Goal: Information Seeking & Learning: Learn about a topic

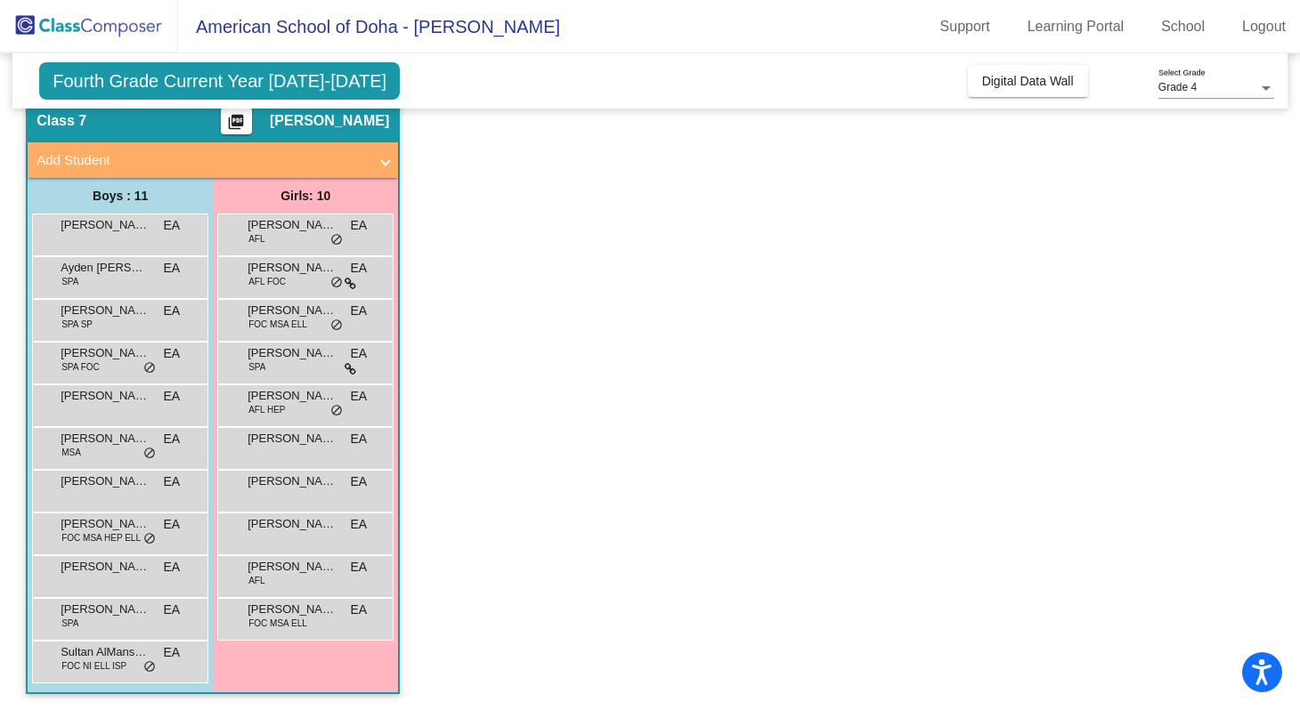
scroll to position [73, 0]
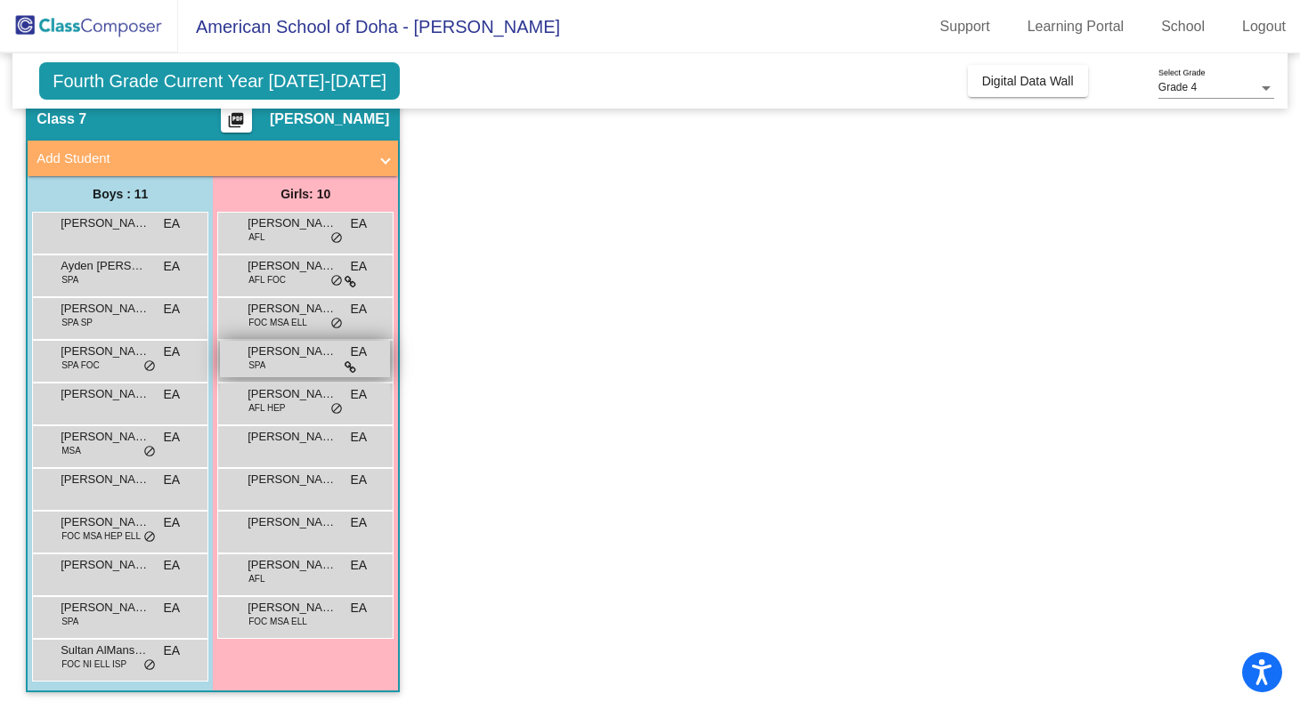
click at [350, 364] on icon at bounding box center [350, 367] width 12 height 12
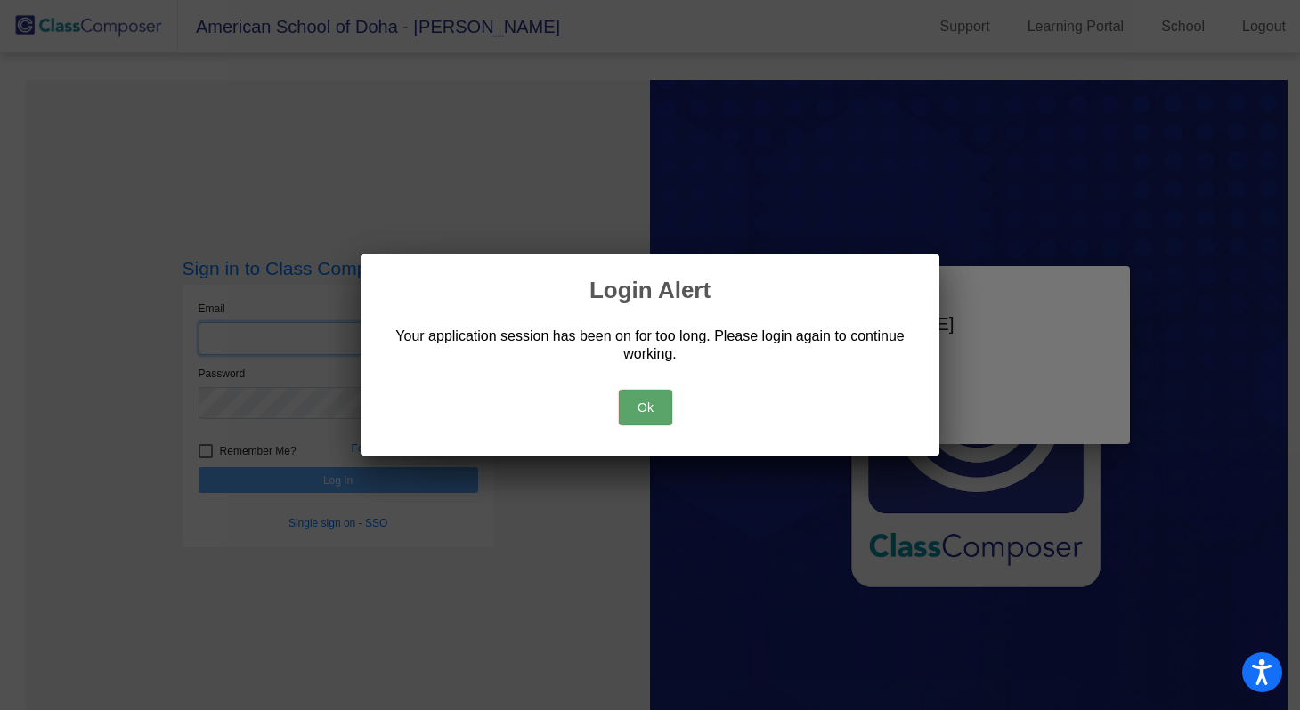
type input "[PERSON_NAME][EMAIL_ADDRESS][PERSON_NAME][DOMAIN_NAME]"
click at [641, 401] on button "Ok" at bounding box center [645, 408] width 53 height 36
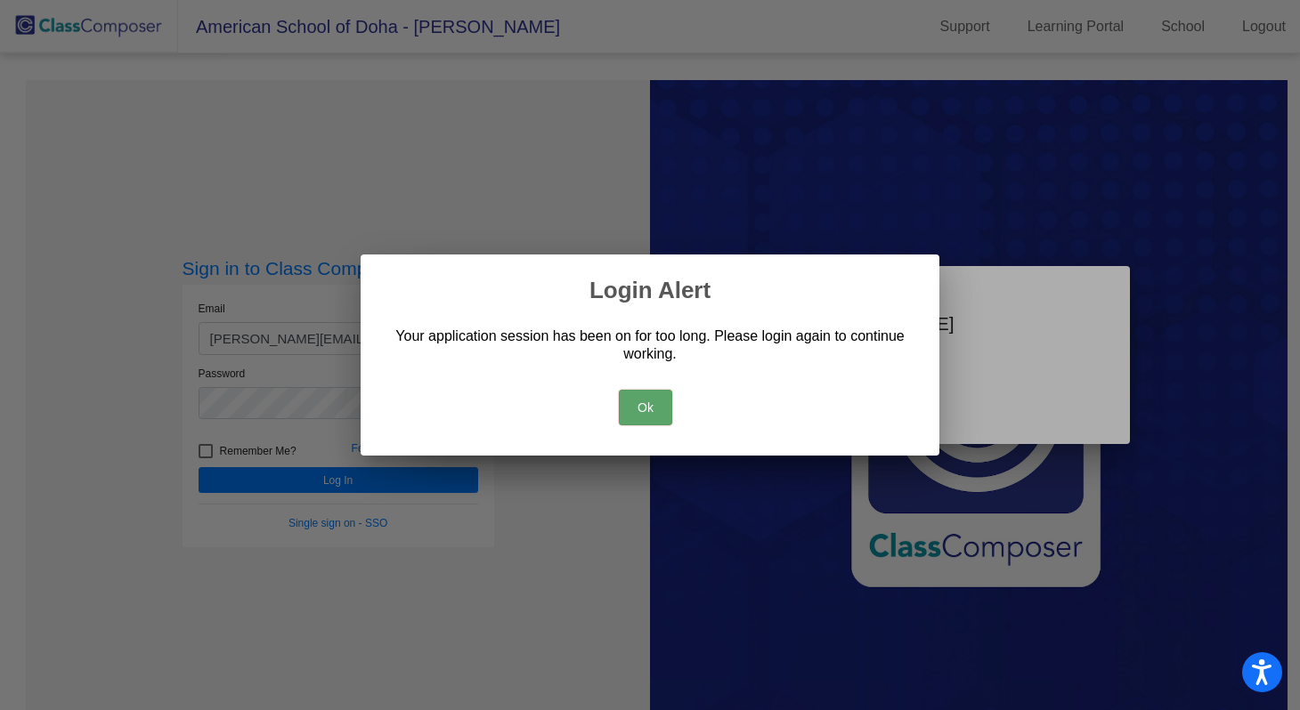
click at [663, 387] on div "Ok" at bounding box center [650, 403] width 536 height 62
click at [663, 390] on button "Ok" at bounding box center [645, 408] width 53 height 36
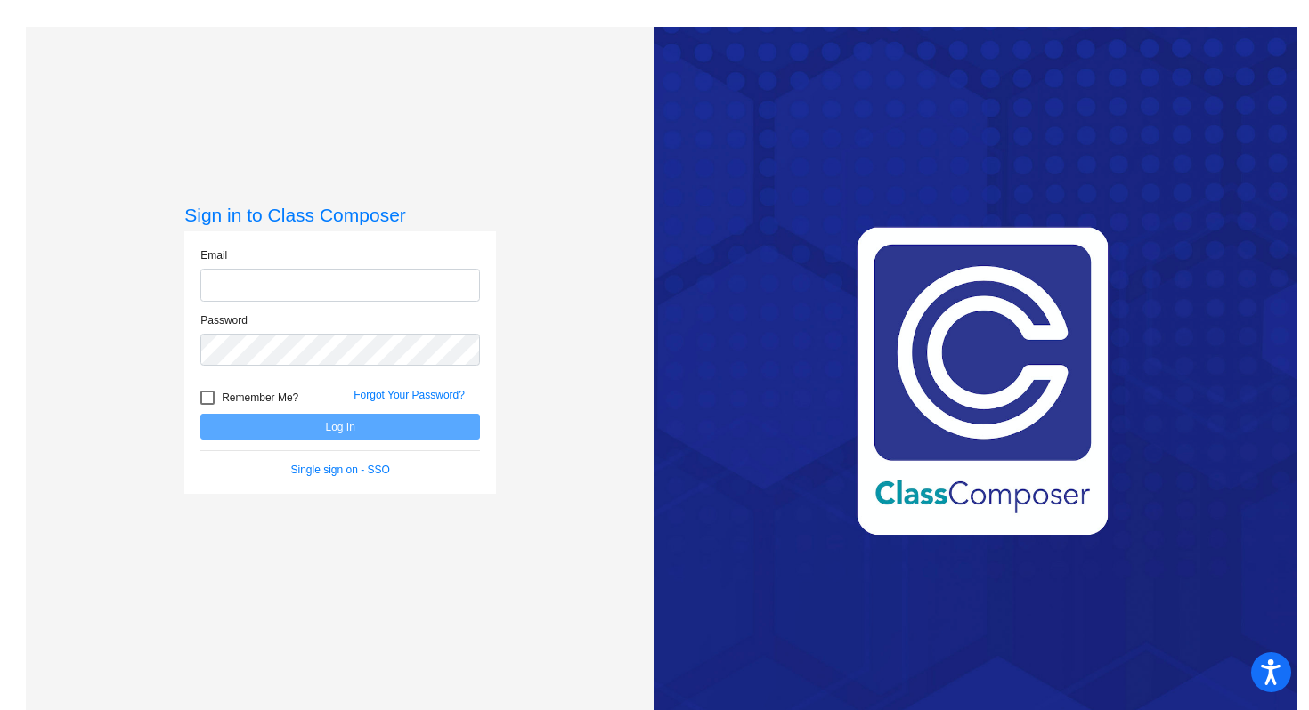
type input "[PERSON_NAME][EMAIL_ADDRESS][PERSON_NAME][DOMAIN_NAME]"
click at [456, 450] on form "Email emily.allmandinger@asd.edu.qa Password Remember Me? Forgot Your Password?…" at bounding box center [340, 362] width 280 height 231
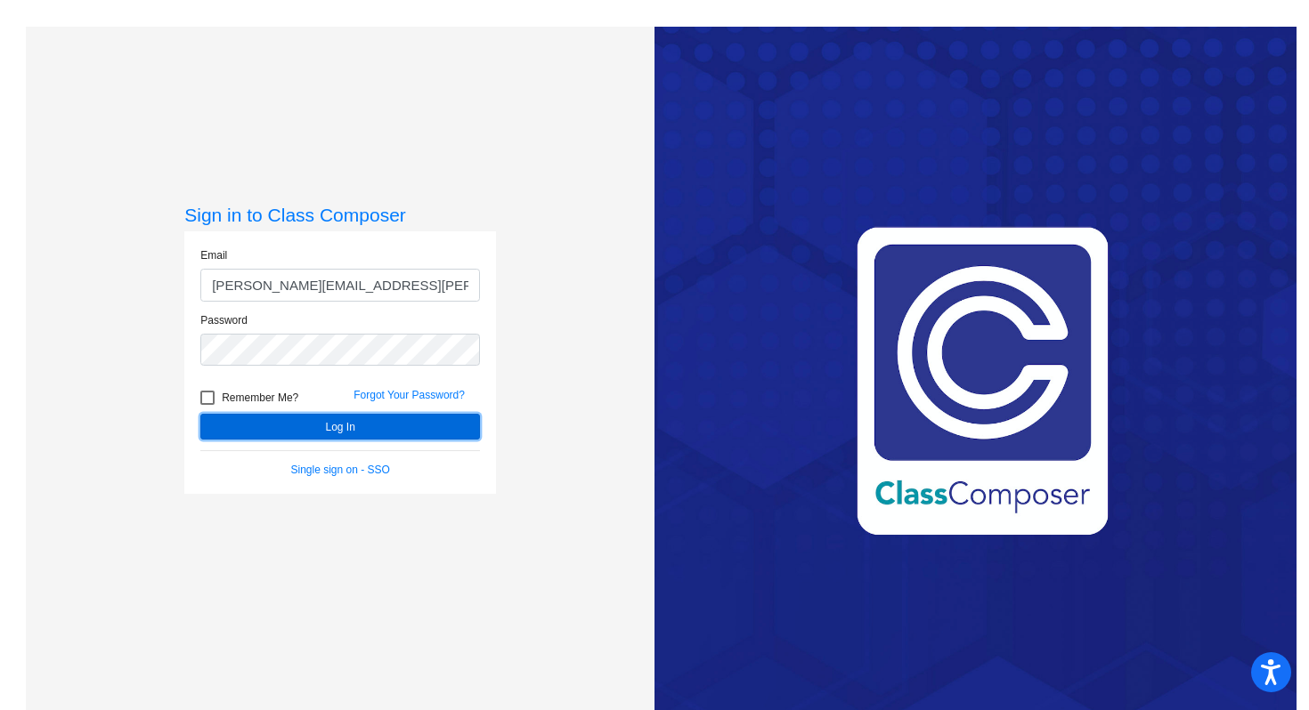
click at [445, 437] on button "Log In" at bounding box center [340, 427] width 280 height 26
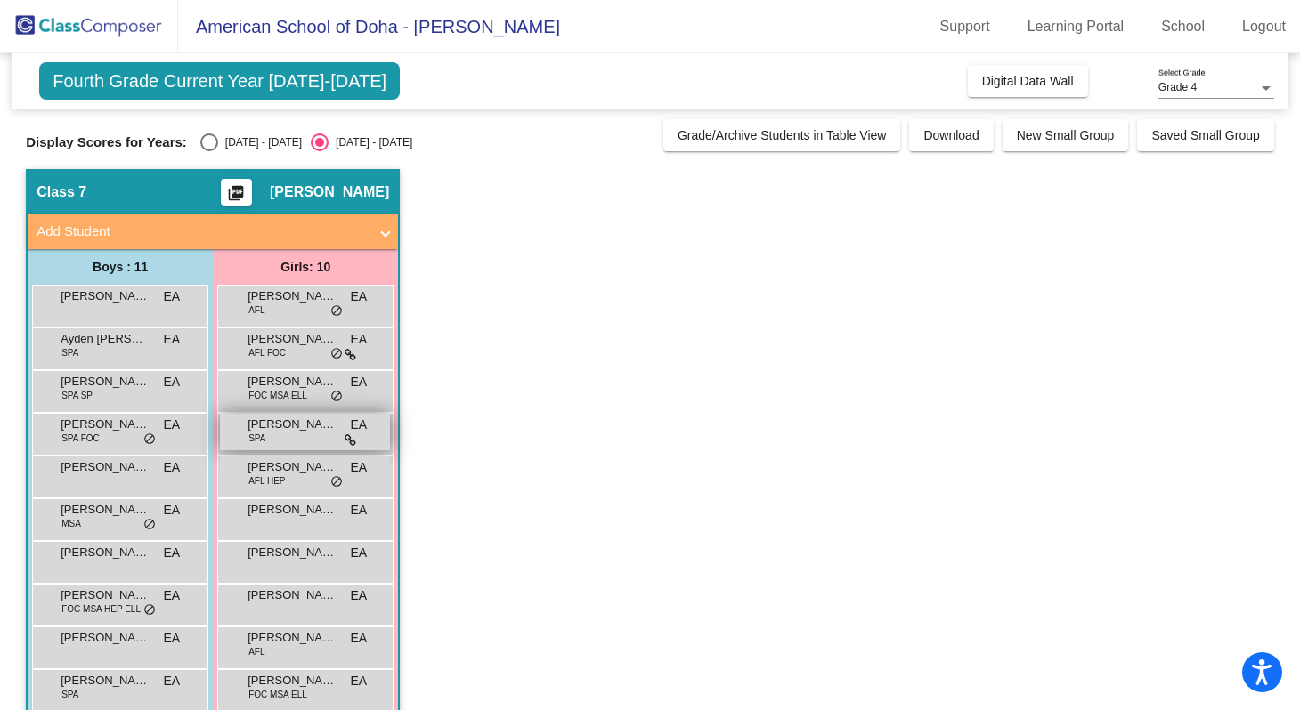
click at [364, 447] on div "Janki Kumar SPA EA lock do_not_disturb_alt" at bounding box center [305, 432] width 170 height 36
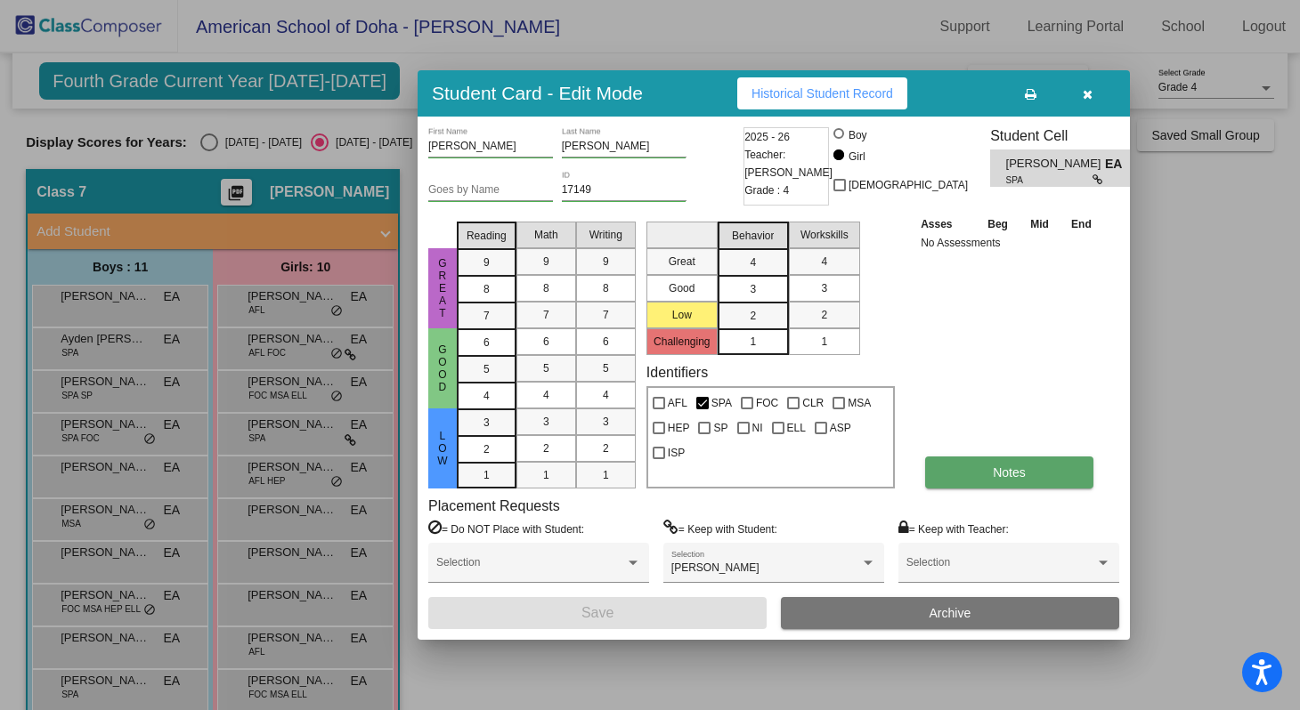
click at [986, 486] on button "Notes" at bounding box center [1009, 473] width 168 height 32
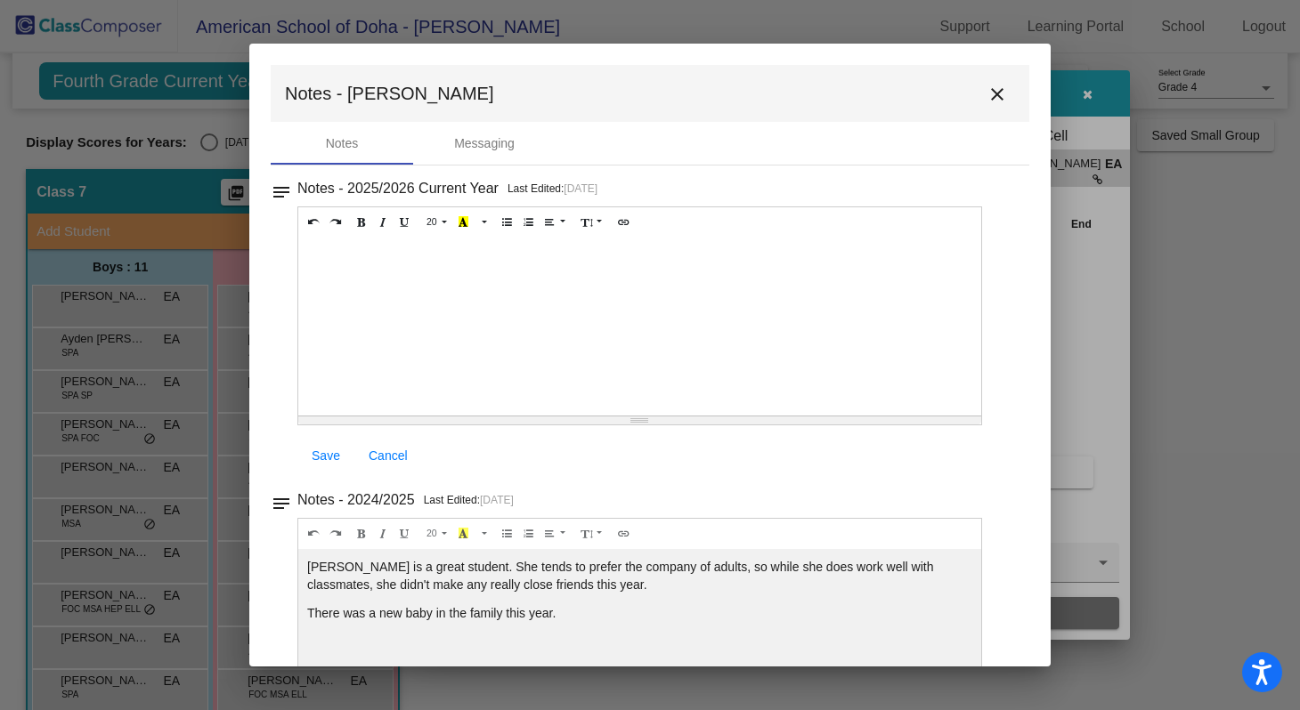
click at [993, 99] on mat-icon "close" at bounding box center [996, 94] width 21 height 21
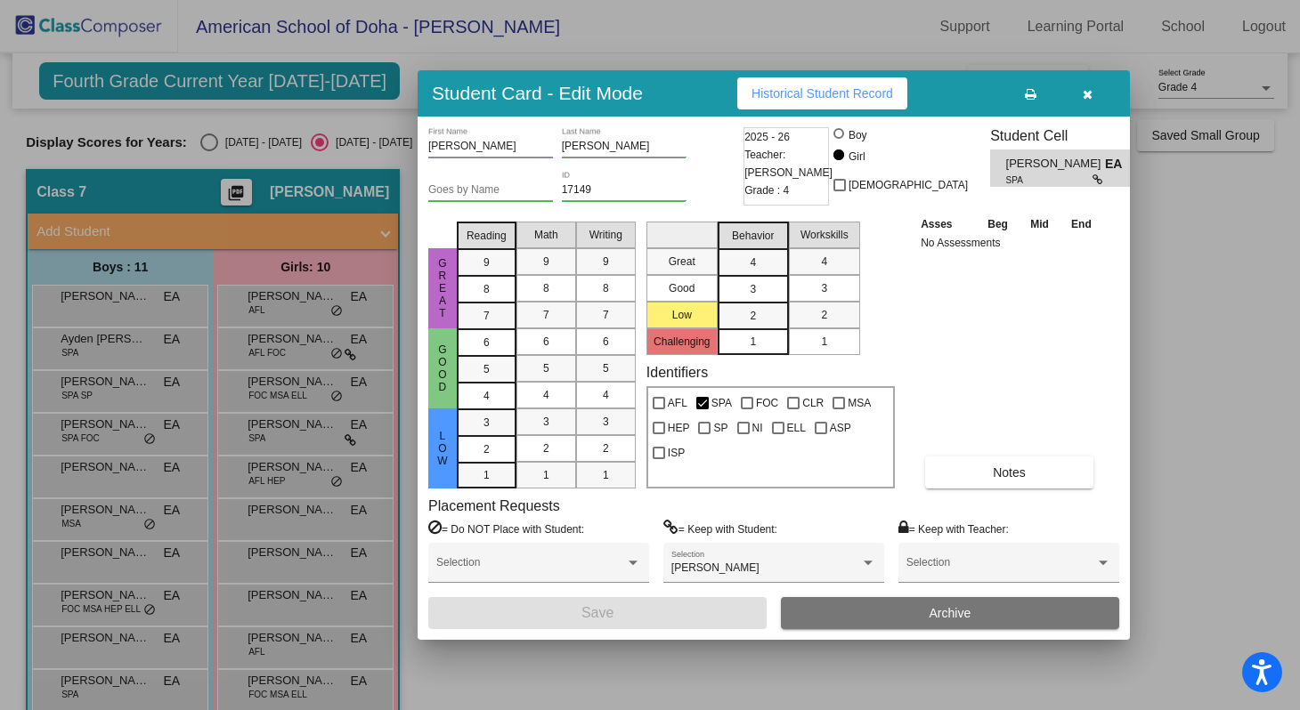
click at [1083, 96] on icon "button" at bounding box center [1087, 94] width 10 height 12
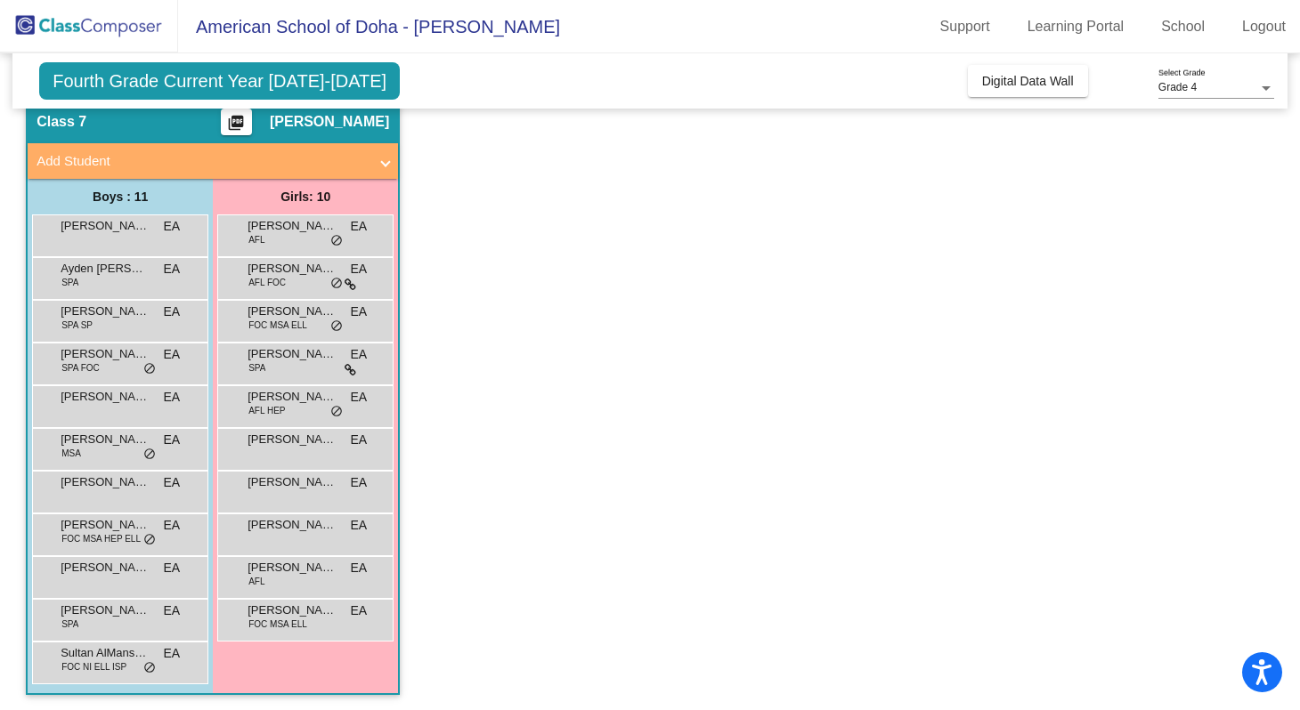
scroll to position [73, 0]
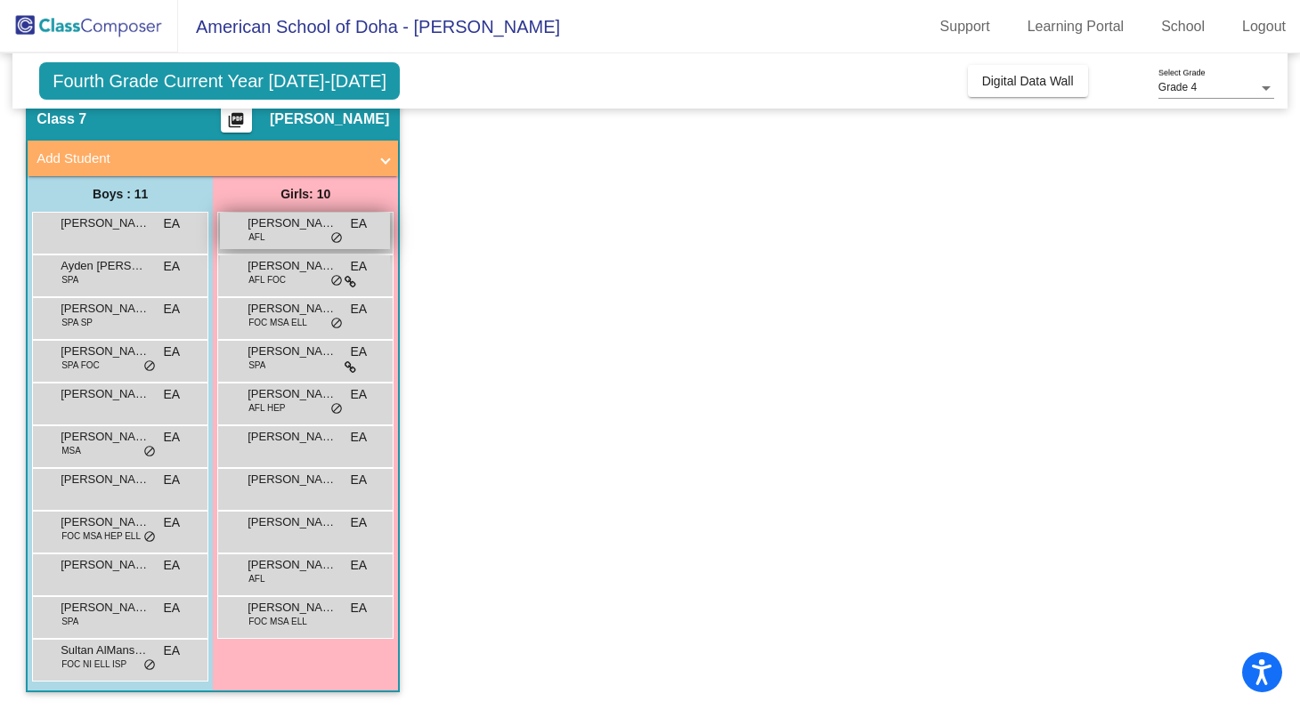
click at [370, 222] on div "Aldana Al-Sulaiti AFL EA lock do_not_disturb_alt" at bounding box center [305, 231] width 170 height 36
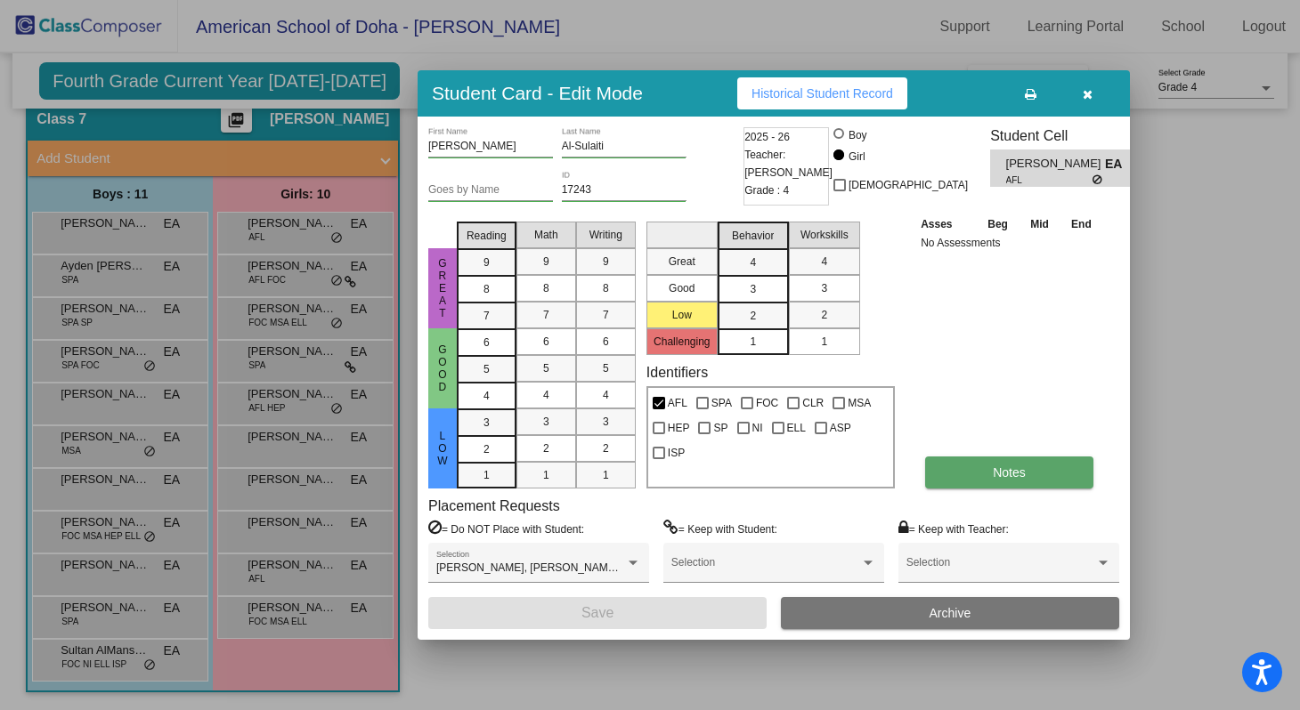
click at [998, 478] on span "Notes" at bounding box center [1009, 473] width 33 height 14
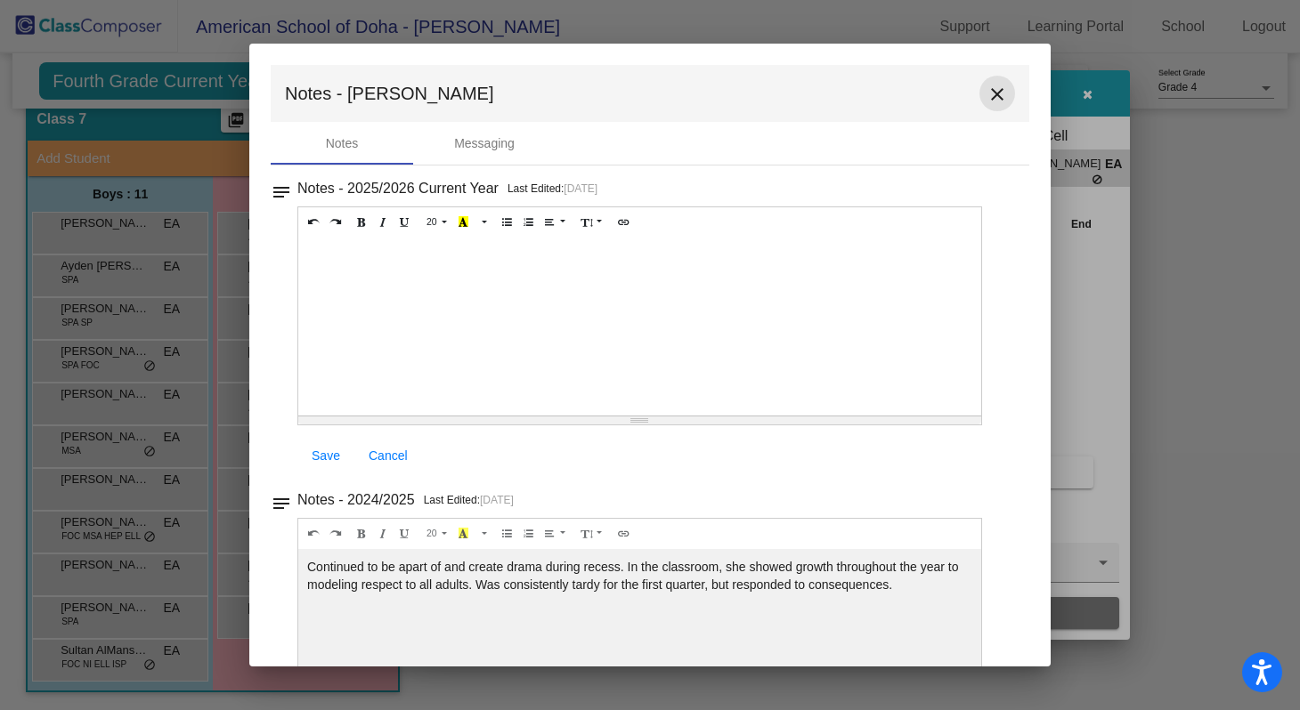
click at [997, 97] on mat-icon "close" at bounding box center [996, 94] width 21 height 21
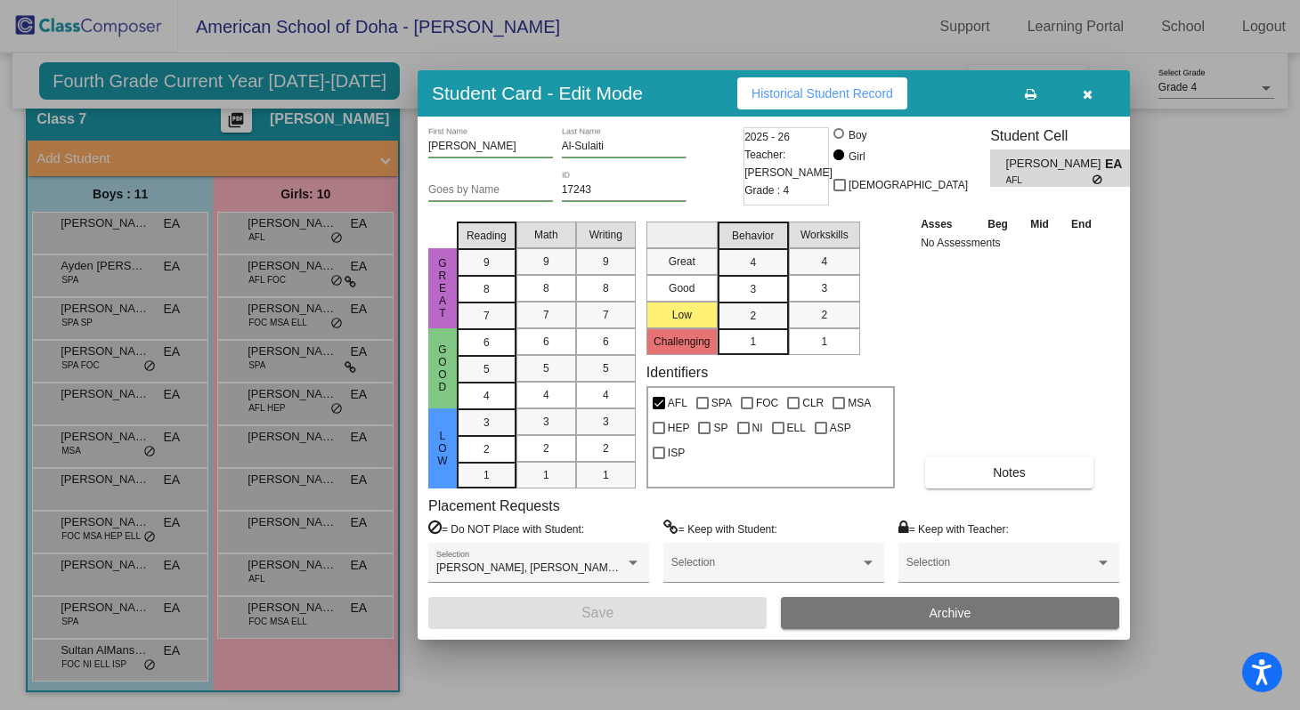
click at [1098, 93] on button "button" at bounding box center [1086, 93] width 57 height 32
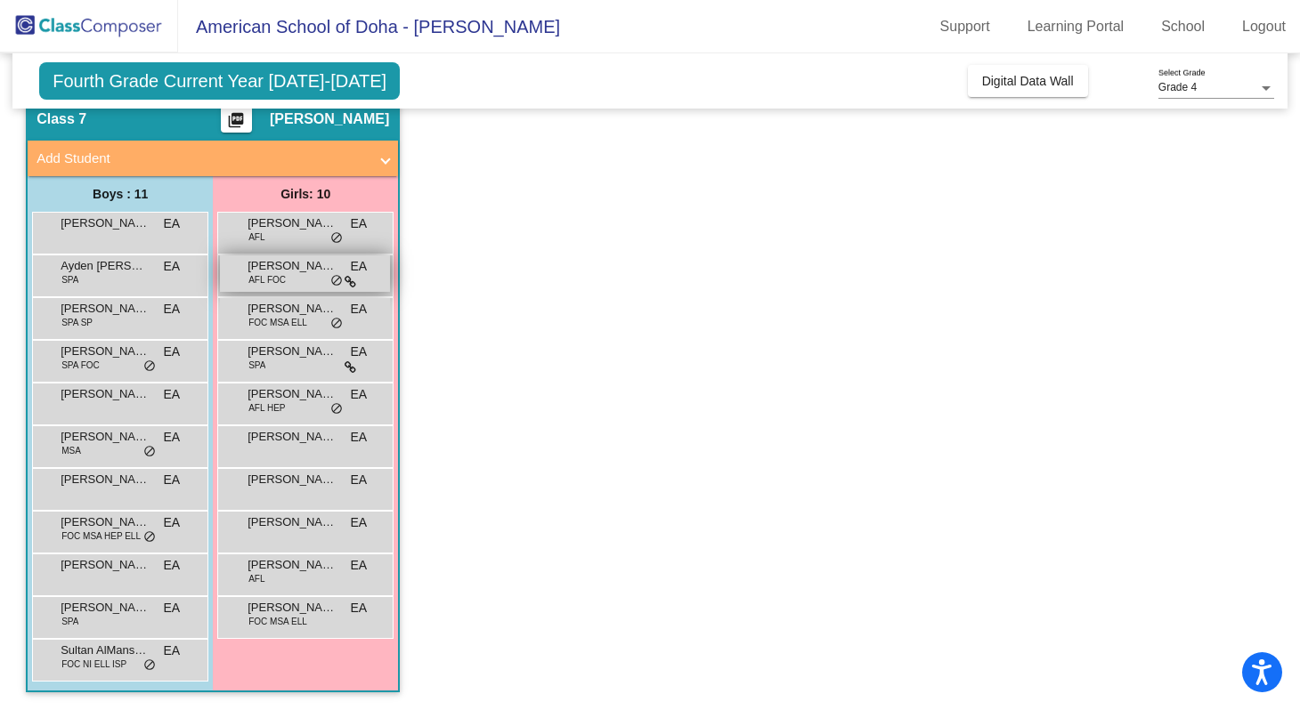
click at [293, 279] on div "Aya Glennon AFL FOC EA lock do_not_disturb_alt" at bounding box center [305, 273] width 170 height 36
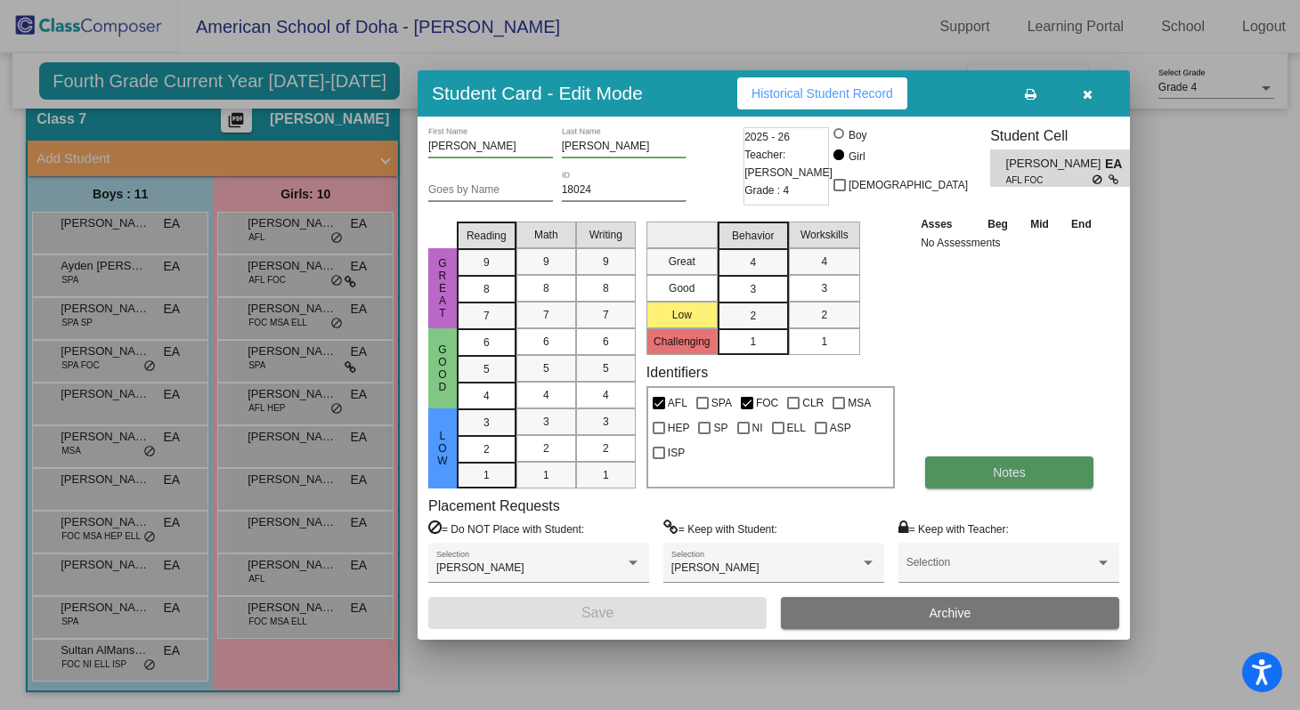
click at [948, 470] on button "Notes" at bounding box center [1009, 473] width 168 height 32
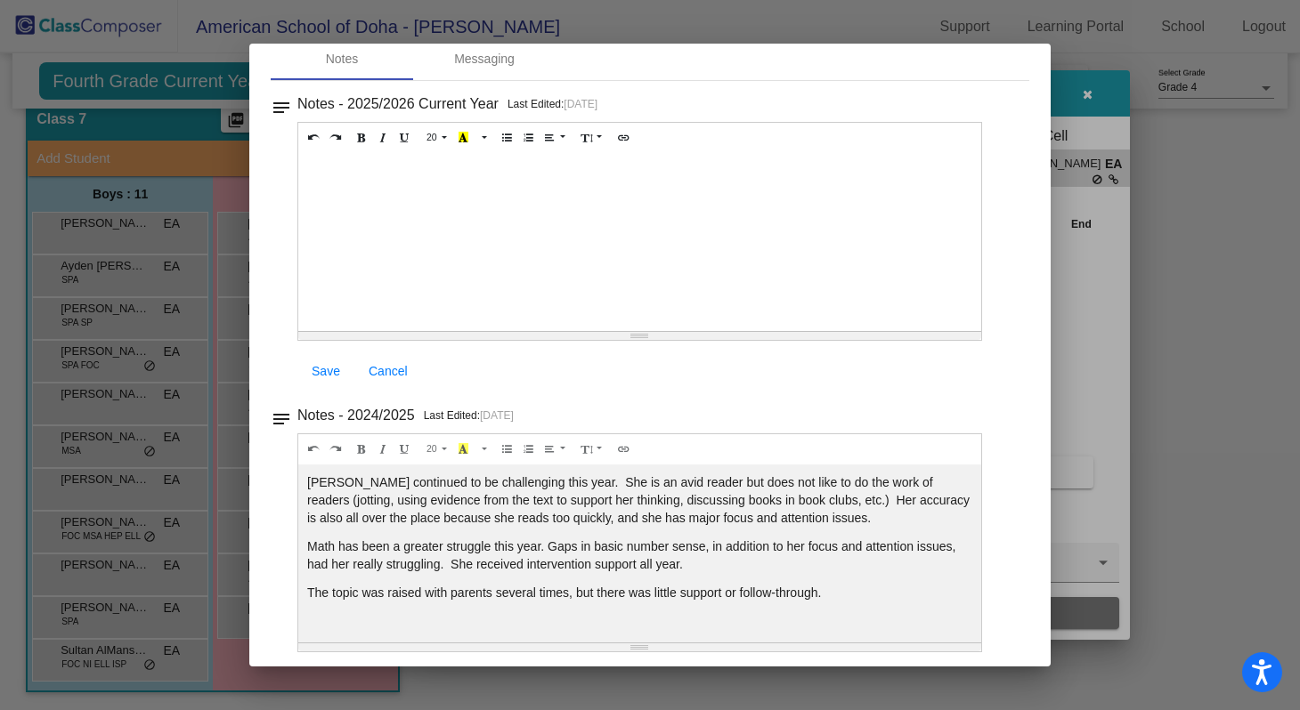
scroll to position [0, 0]
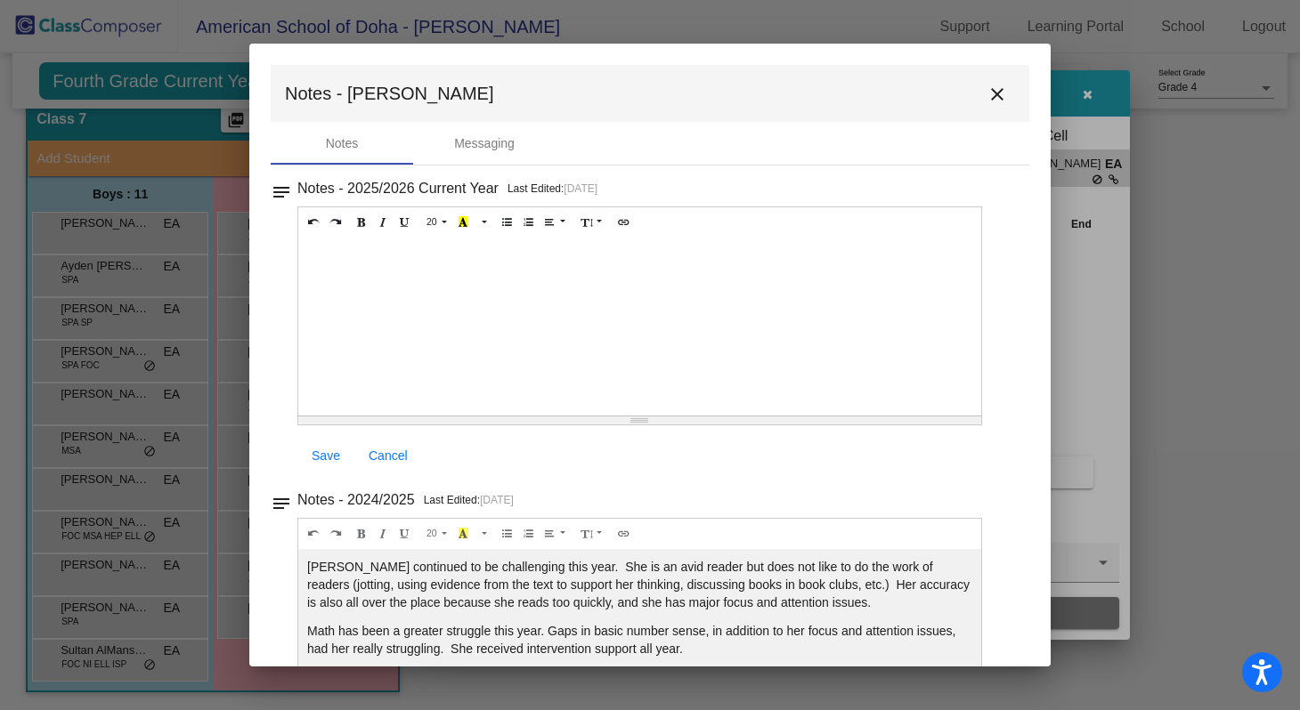
click at [996, 99] on mat-icon "close" at bounding box center [996, 94] width 21 height 21
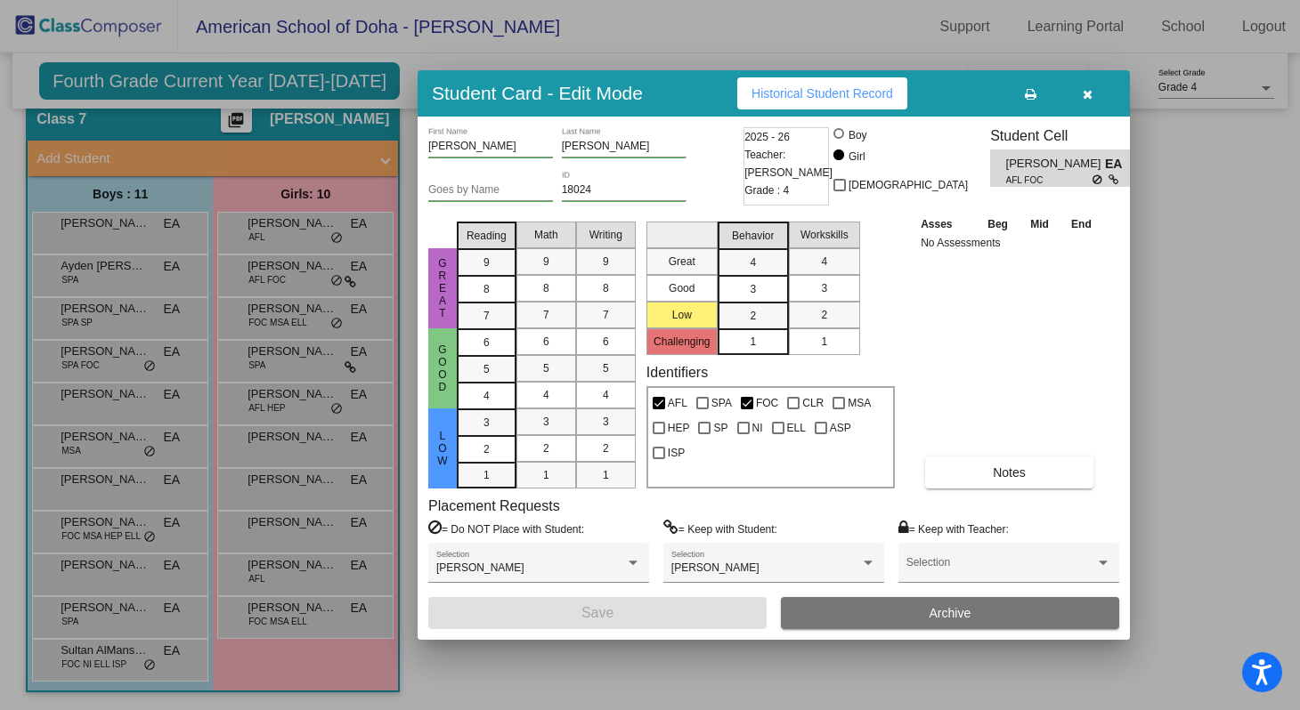
click at [1099, 93] on button "button" at bounding box center [1086, 93] width 57 height 32
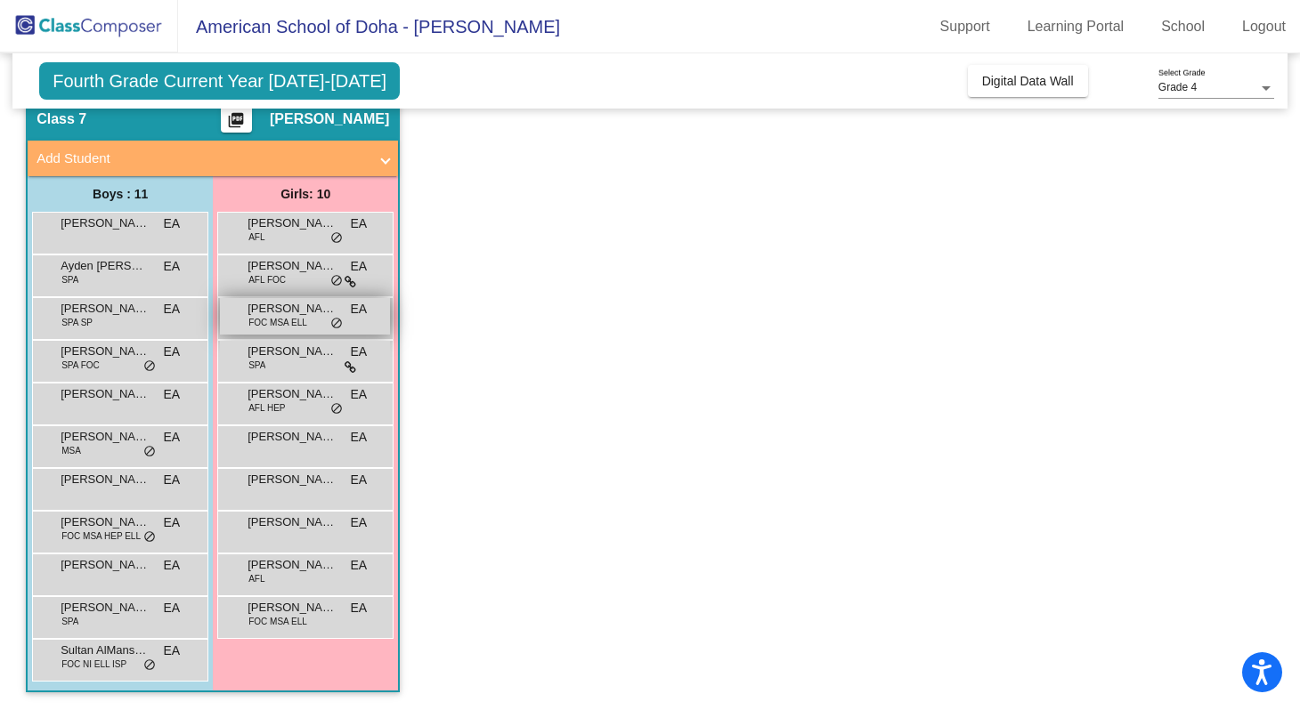
click at [310, 318] on div "Deema Al-Thani FOC MSA ELL EA lock do_not_disturb_alt" at bounding box center [305, 316] width 170 height 36
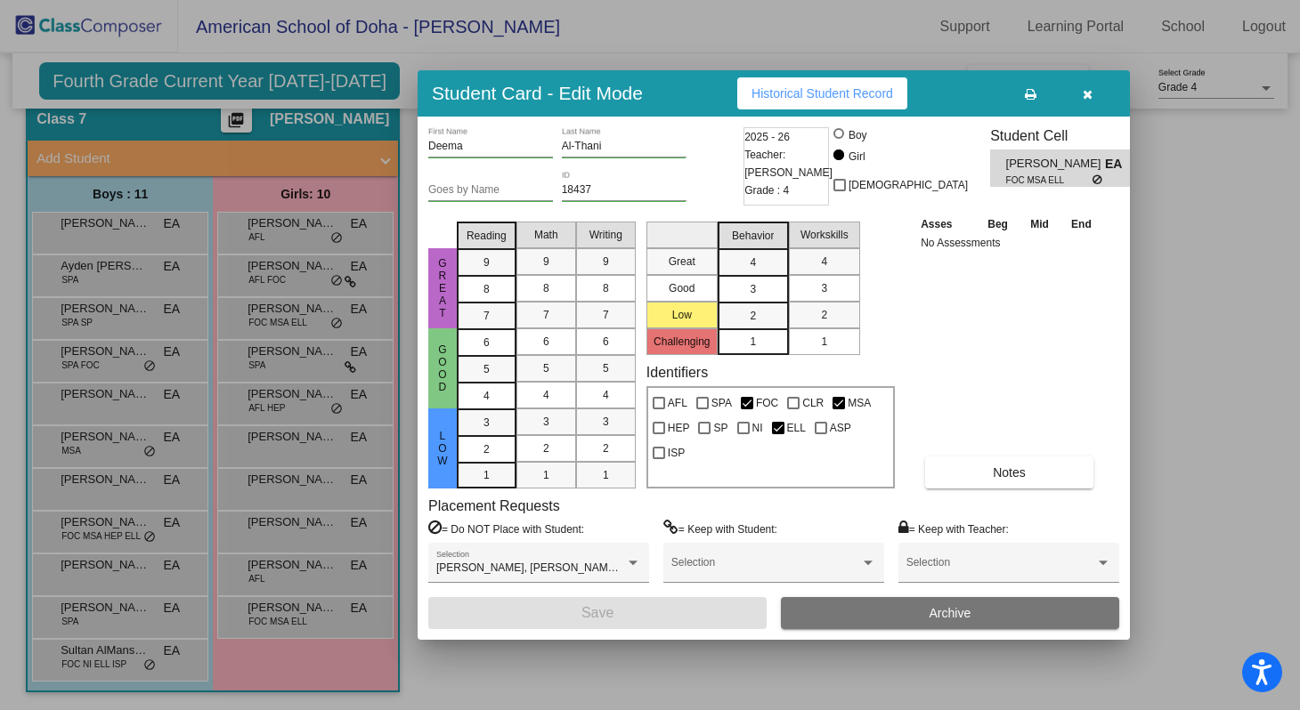
click at [1083, 93] on icon "button" at bounding box center [1087, 94] width 10 height 12
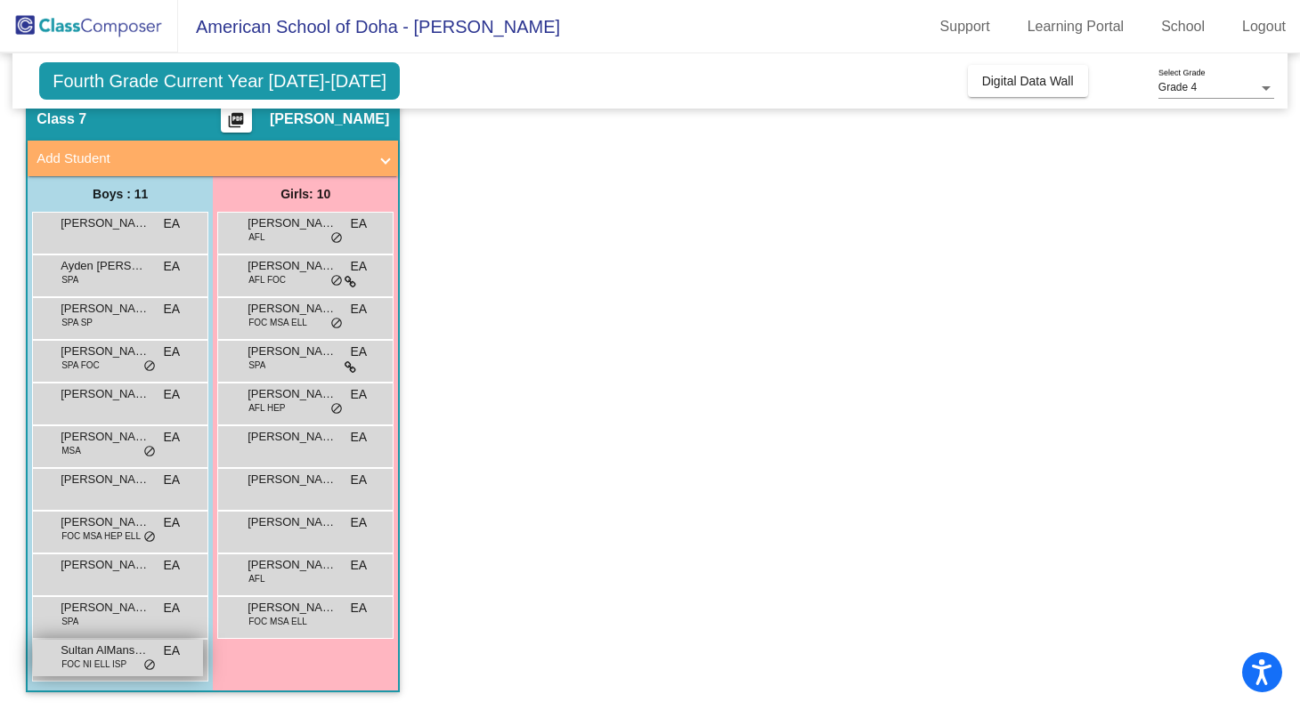
click at [113, 647] on span "Sultan AlMansouri" at bounding box center [105, 651] width 89 height 18
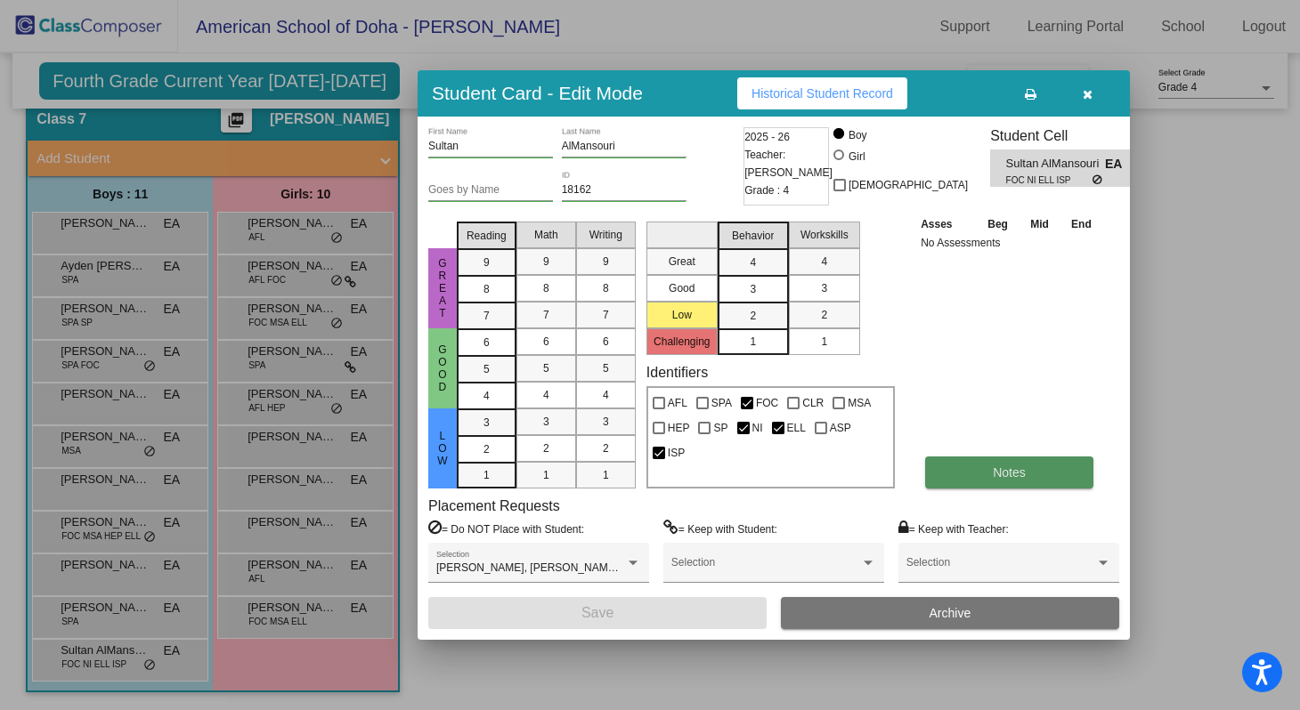
click at [960, 458] on button "Notes" at bounding box center [1009, 473] width 168 height 32
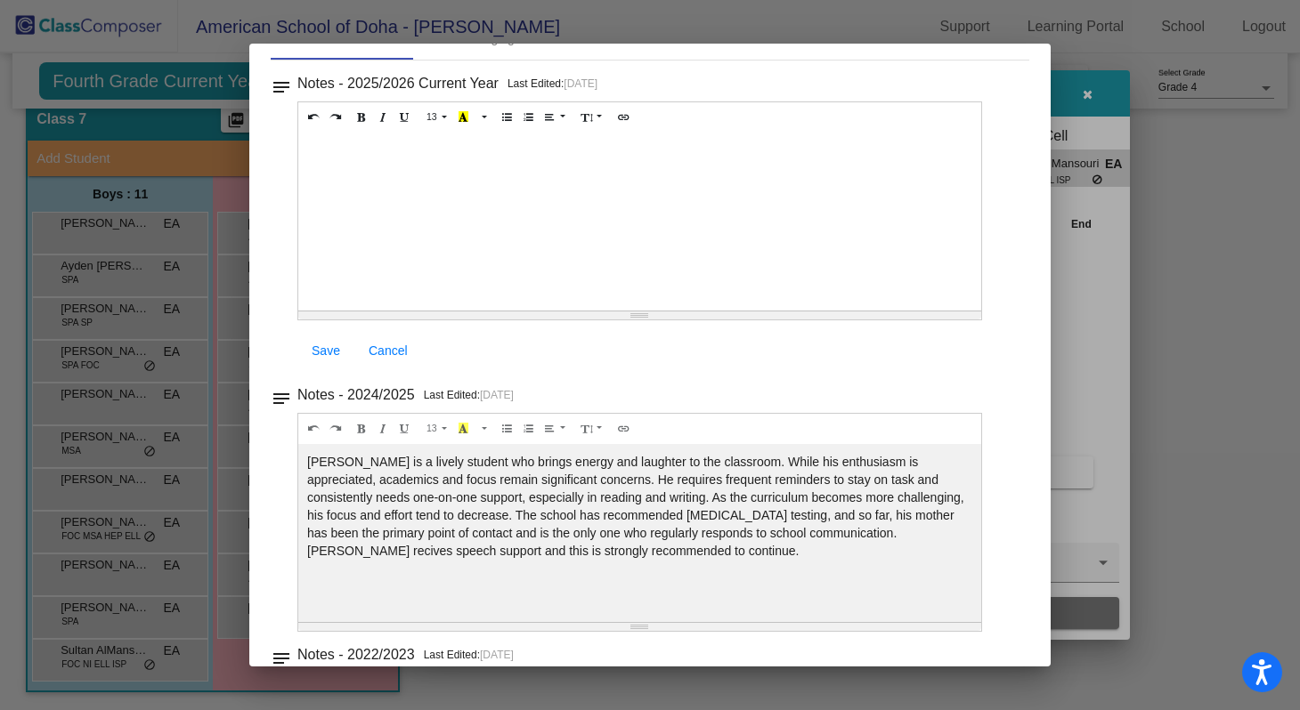
scroll to position [6, 0]
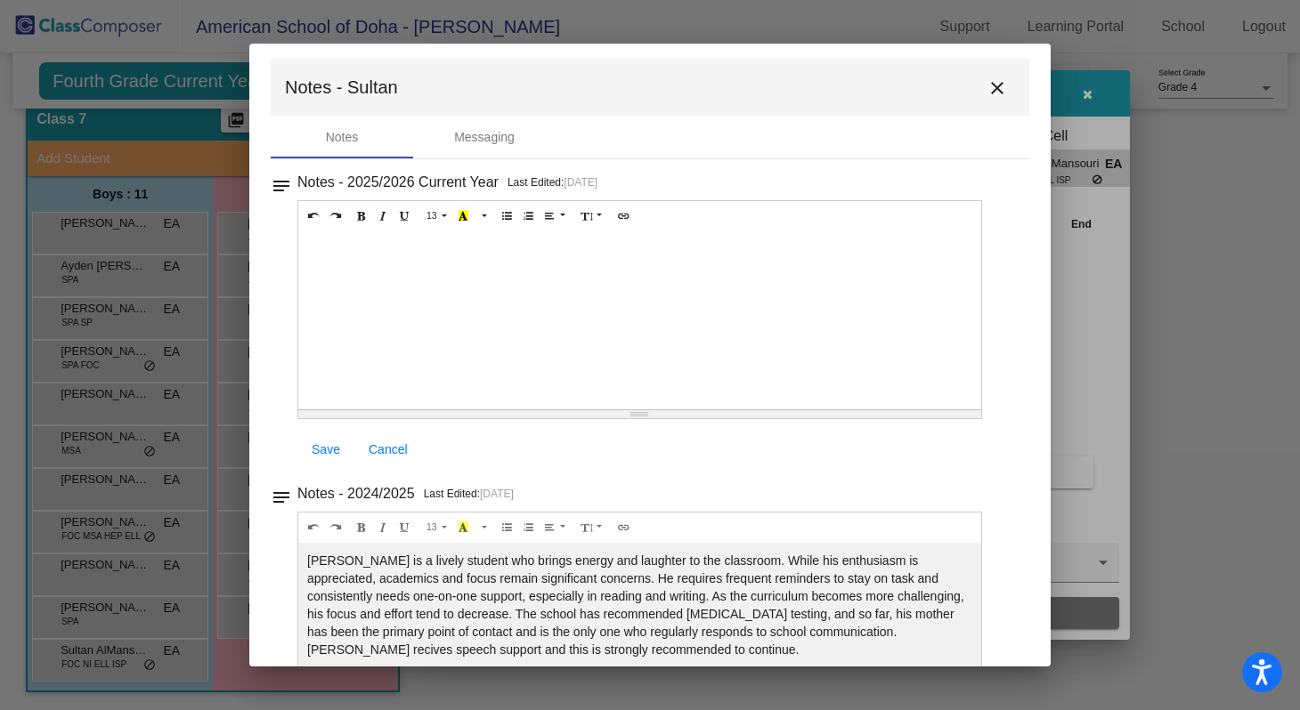
click at [997, 93] on mat-icon "close" at bounding box center [996, 87] width 21 height 21
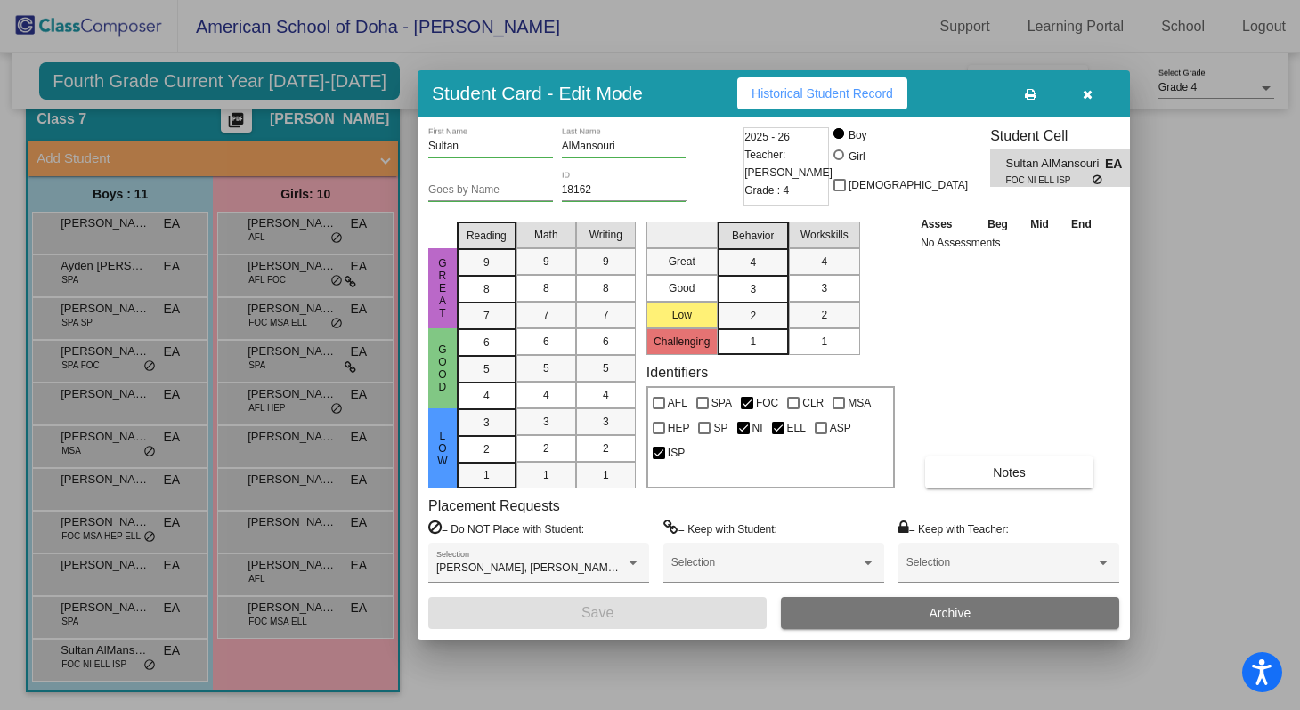
click at [1090, 93] on icon "button" at bounding box center [1087, 94] width 10 height 12
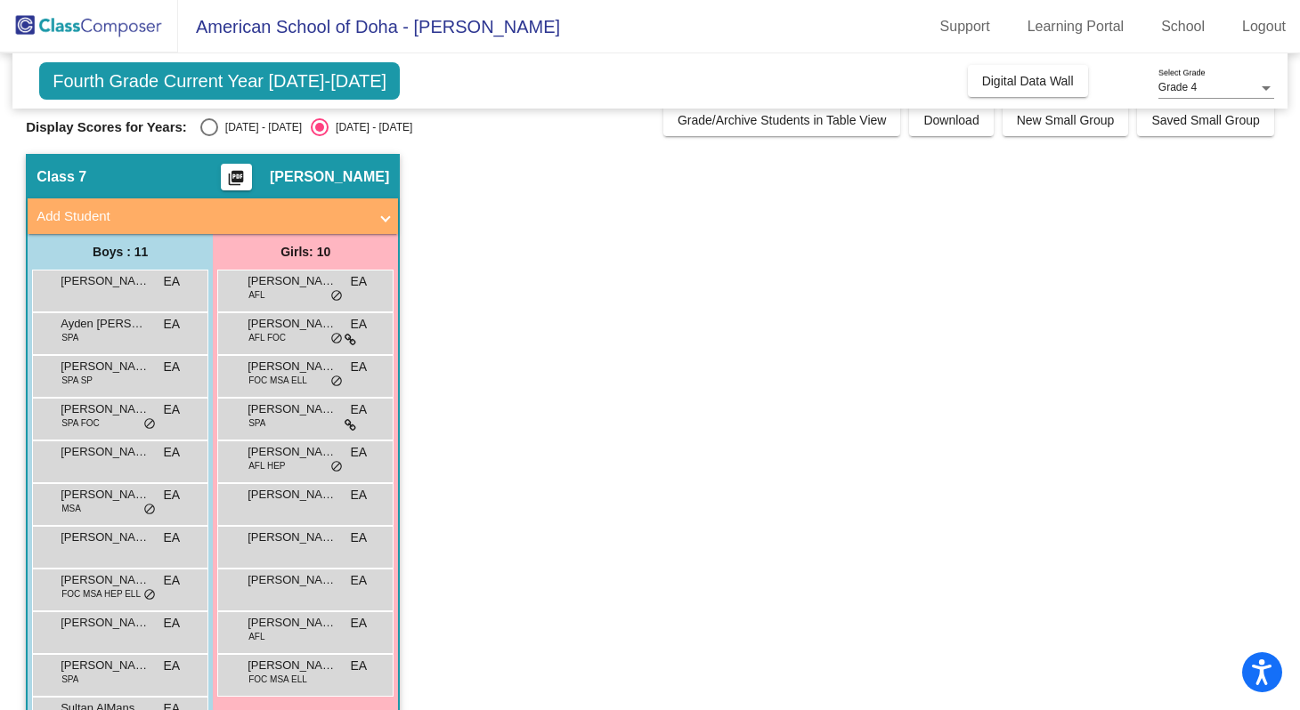
scroll to position [0, 0]
